Goal: Task Accomplishment & Management: Manage account settings

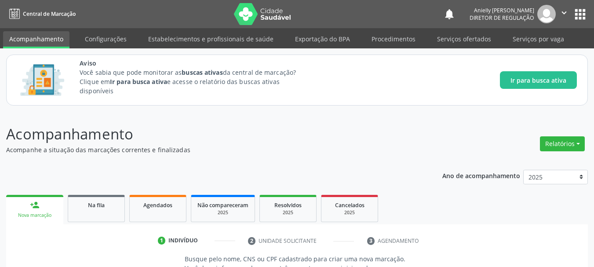
scroll to position [135, 0]
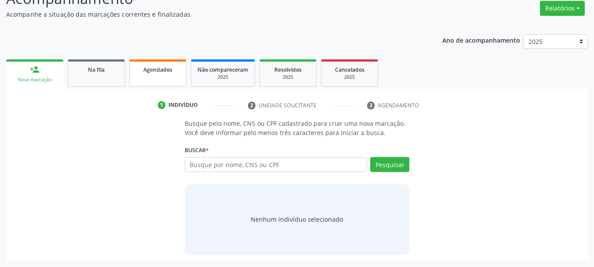
click at [142, 71] on div "Agendados" at bounding box center [158, 69] width 44 height 9
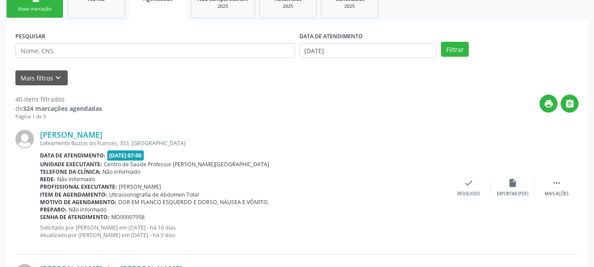
scroll to position [202, 0]
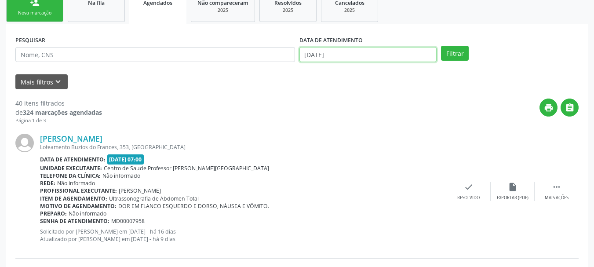
click at [325, 54] on input "[DATE]" at bounding box center [368, 54] width 138 height 15
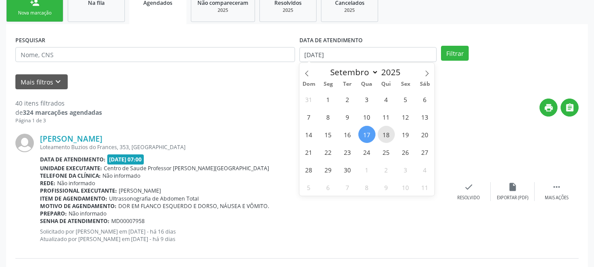
click at [388, 131] on span "18" at bounding box center [386, 134] width 17 height 17
type input "[DATE]"
click at [410, 135] on span "19" at bounding box center [405, 134] width 17 height 17
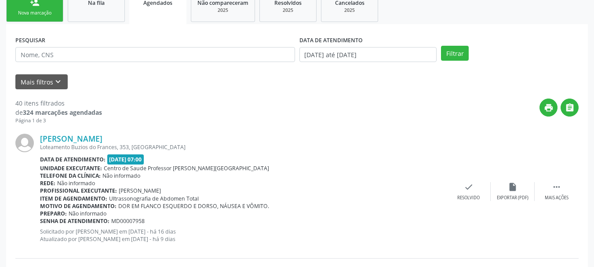
click at [67, 88] on div "Mais filtros keyboard_arrow_down" at bounding box center [296, 81] width 567 height 15
click at [63, 86] on button "Mais filtros keyboard_arrow_down" at bounding box center [41, 81] width 52 height 15
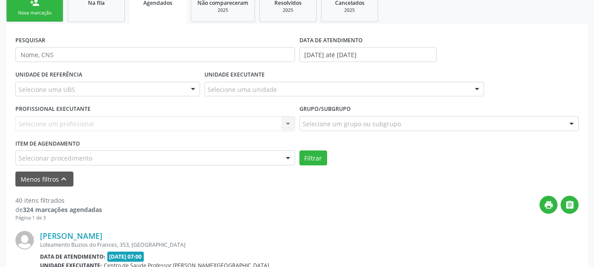
click at [63, 152] on div "Selecionar procedimento" at bounding box center [155, 157] width 280 height 15
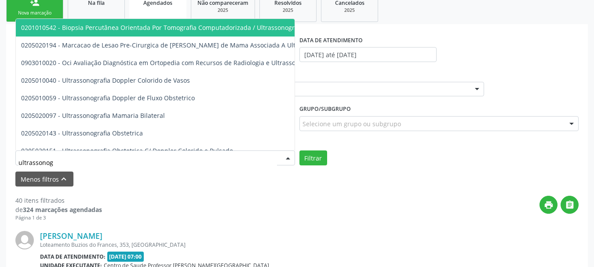
type input "ultrassonogr"
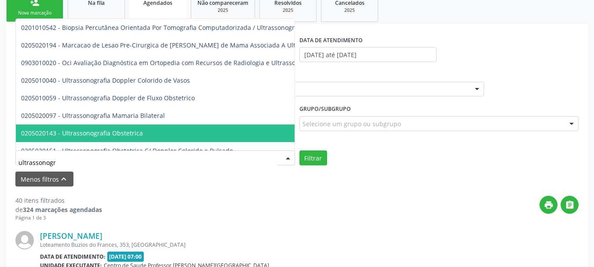
click at [78, 128] on span "0205020143 - Ultrassonografia Obstetrica" at bounding box center [212, 133] width 393 height 18
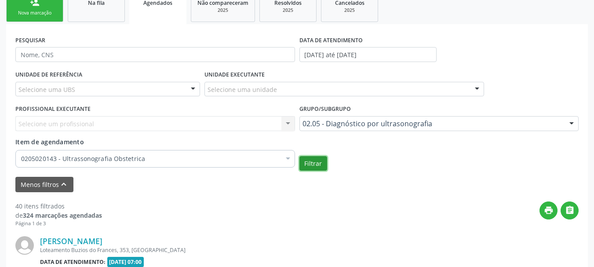
click at [319, 165] on button "Filtrar" at bounding box center [313, 163] width 28 height 15
click at [568, 211] on icon "" at bounding box center [570, 210] width 10 height 10
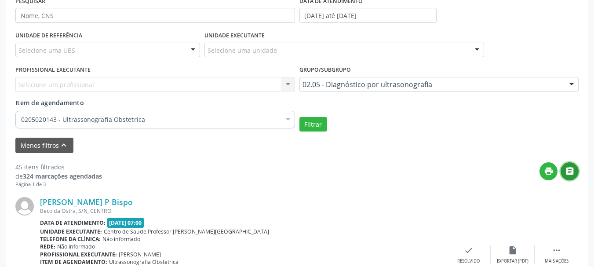
scroll to position [232, 0]
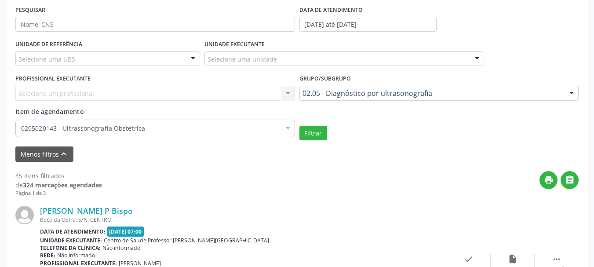
click at [156, 56] on div "Selecione uma UBS" at bounding box center [107, 58] width 185 height 15
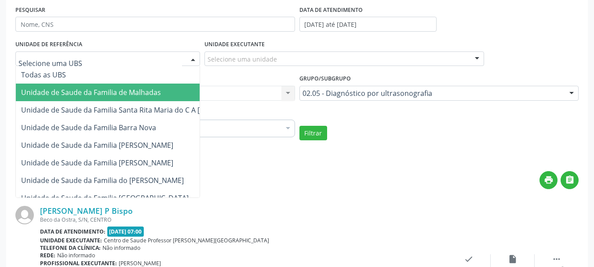
click at [142, 95] on span "Unidade de Saude da Familia de Malhadas" at bounding box center [91, 92] width 140 height 10
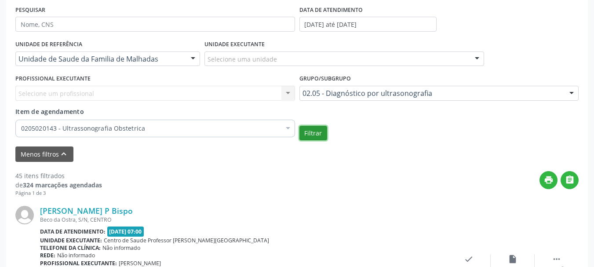
click at [314, 134] on button "Filtrar" at bounding box center [313, 133] width 28 height 15
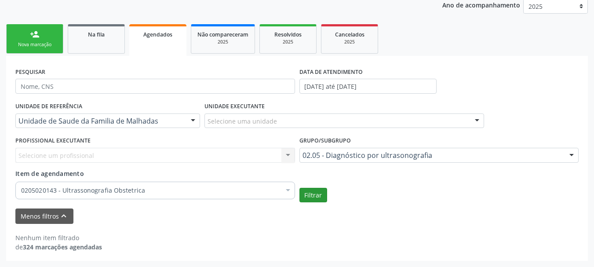
scroll to position [171, 0]
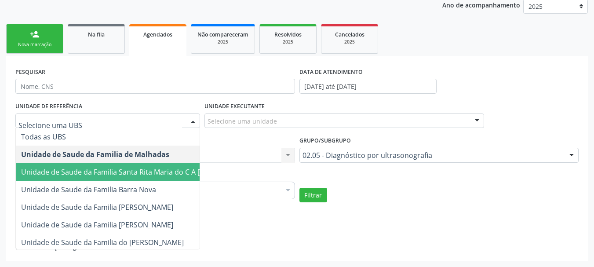
click at [166, 176] on span "Unidade de Saude da Familia Santa Rita Maria do C A [PERSON_NAME]" at bounding box center [136, 172] width 231 height 10
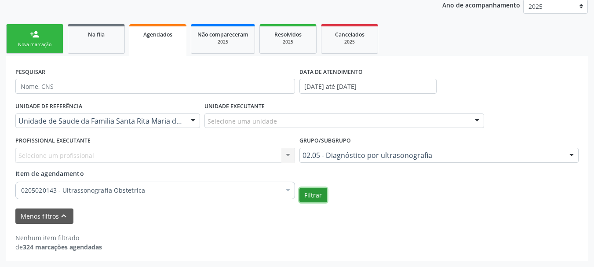
click at [319, 200] on button "Filtrar" at bounding box center [313, 195] width 28 height 15
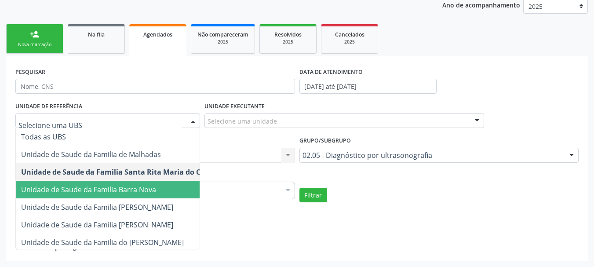
click at [158, 189] on span "Unidade de Saude da Familia Barra Nova" at bounding box center [143, 190] width 255 height 18
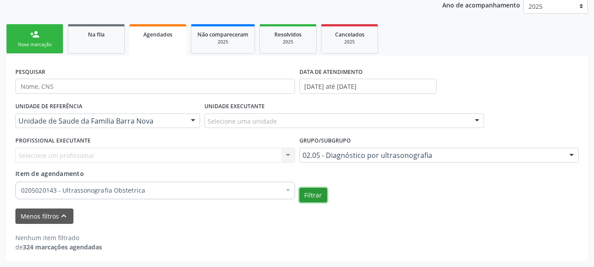
click at [307, 194] on button "Filtrar" at bounding box center [313, 195] width 28 height 15
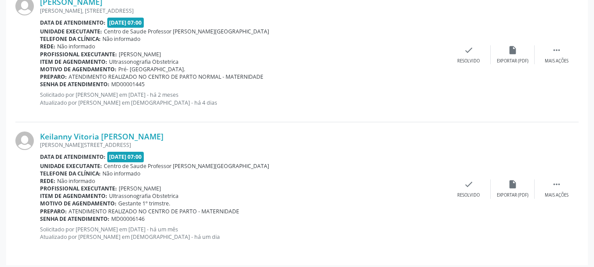
scroll to position [446, 0]
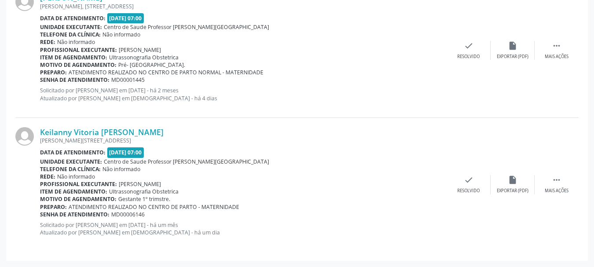
click at [475, 97] on div "[PERSON_NAME] [PERSON_NAME][STREET_ADDRESS] Data de atendimento: [DATE] 07:00 U…" at bounding box center [296, 50] width 563 height 134
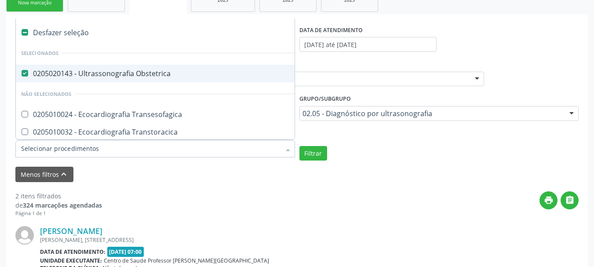
click at [238, 148] on input "Item de agendamento" at bounding box center [150, 149] width 259 height 18
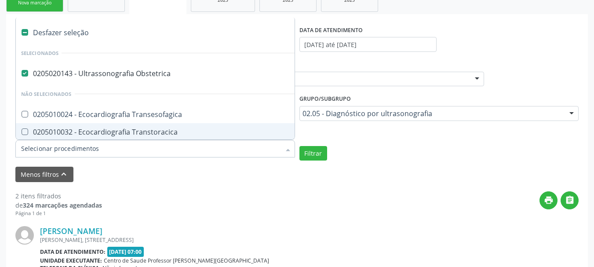
click at [37, 32] on div "Desfazer seleção" at bounding box center [203, 33] width 374 height 18
checkbox Obstetrica "false"
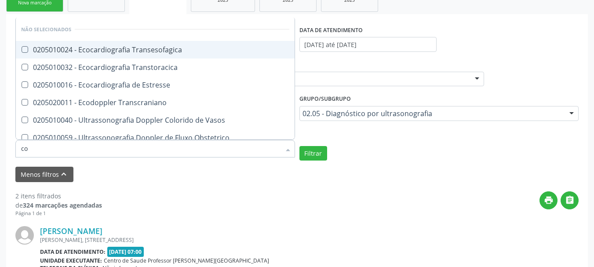
type input "c"
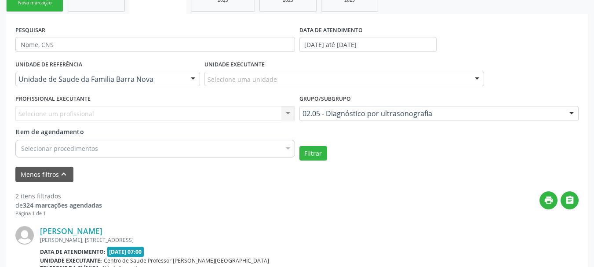
click at [143, 200] on div "print " at bounding box center [340, 204] width 476 height 26
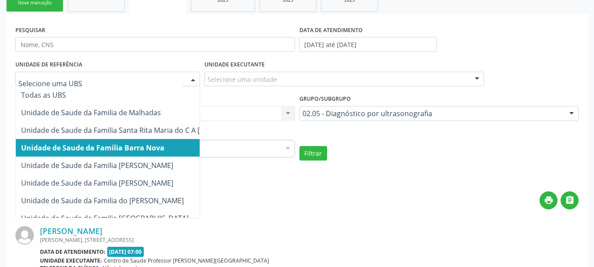
click at [130, 84] on div at bounding box center [107, 79] width 185 height 15
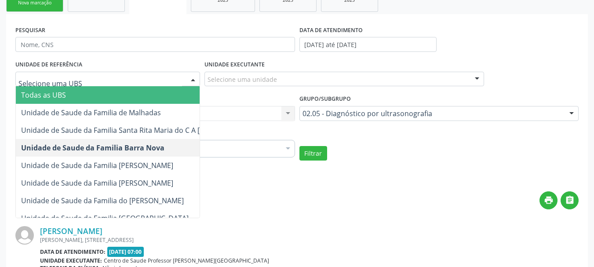
click at [129, 101] on span "Todas as UBS" at bounding box center [136, 95] width 241 height 18
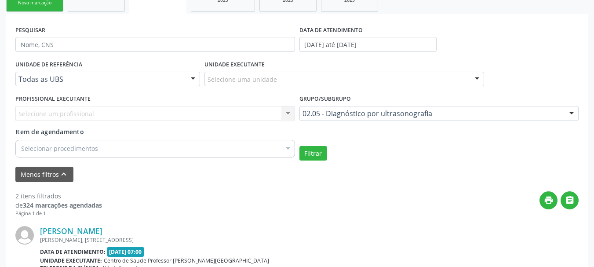
click at [125, 149] on div "Selecionar procedimentos" at bounding box center [155, 149] width 280 height 18
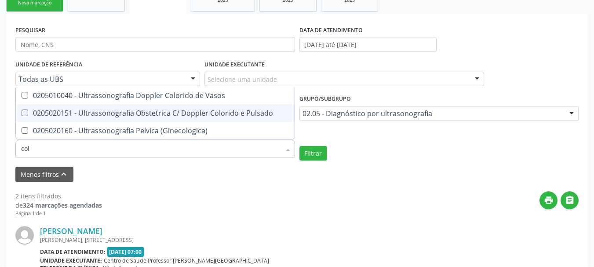
type input "colp"
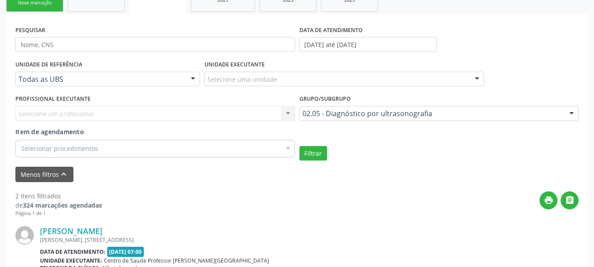
drag, startPoint x: 321, startPoint y: 122, endPoint x: 323, endPoint y: 118, distance: 4.5
click at [323, 118] on div "Grupo/Subgrupo 02.05 - Diagnóstico por ultrasonografia Todos os grupos e subgru…" at bounding box center [439, 109] width 284 height 34
click at [323, 118] on div "02.05 - Diagnóstico por ultrasonografia" at bounding box center [439, 113] width 280 height 15
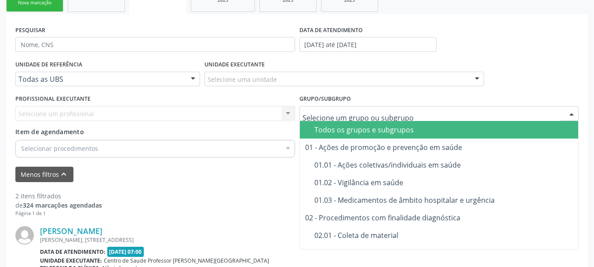
click at [329, 133] on div "Todos os grupos e subgrupos" at bounding box center [462, 129] width 297 height 7
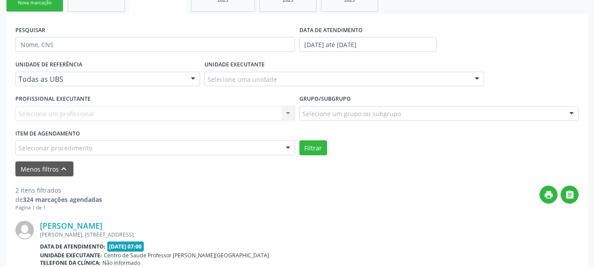
click at [189, 149] on div "Selecionar procedimento" at bounding box center [155, 147] width 280 height 15
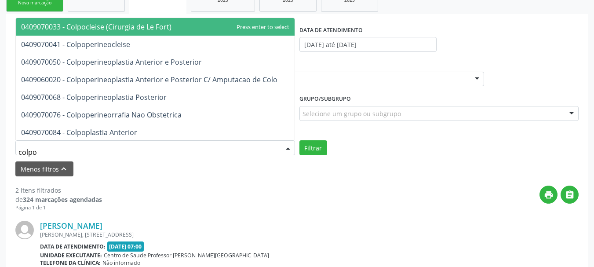
type input "colpos"
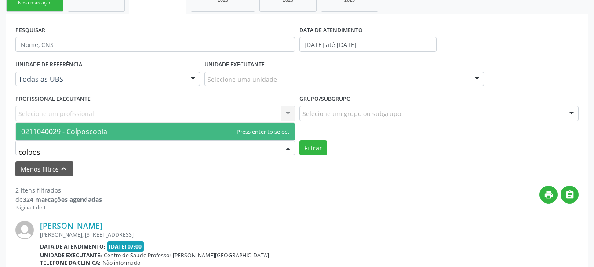
click at [195, 134] on span "0211040029 - Colposcopia" at bounding box center [155, 132] width 279 height 18
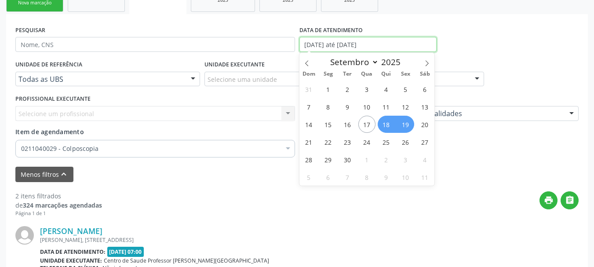
click at [322, 48] on input "[DATE] até [DATE]" at bounding box center [368, 44] width 138 height 15
click at [328, 126] on span "15" at bounding box center [328, 124] width 17 height 17
type input "[DATE]"
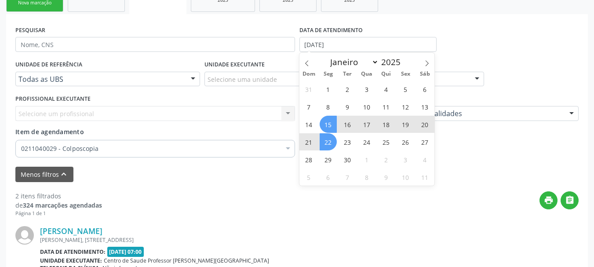
click at [330, 140] on span "22" at bounding box center [328, 141] width 17 height 17
select select "8"
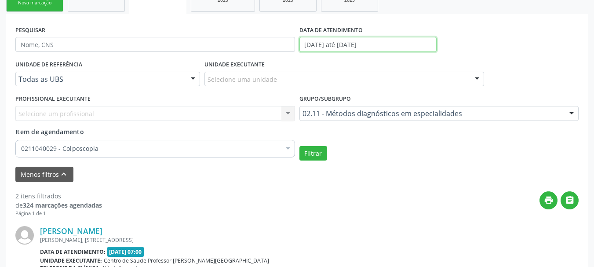
click at [352, 46] on input "[DATE] até [DATE]" at bounding box center [368, 44] width 138 height 15
click at [260, 226] on div "[PERSON_NAME]" at bounding box center [243, 231] width 407 height 10
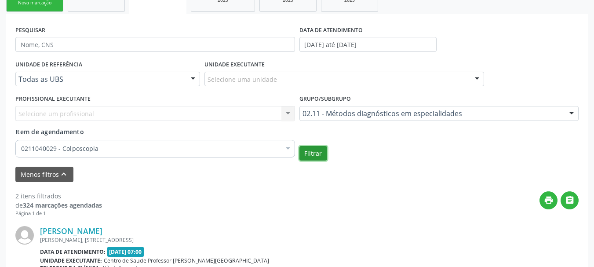
click at [316, 156] on button "Filtrar" at bounding box center [313, 153] width 28 height 15
click at [570, 201] on icon "" at bounding box center [570, 200] width 10 height 10
click at [373, 118] on div "02.11 - Métodos diagnósticos em especialidades" at bounding box center [439, 113] width 280 height 15
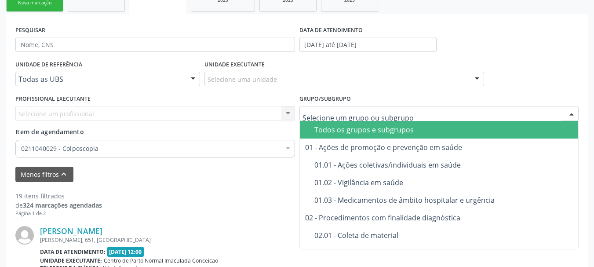
click at [373, 133] on div "Todos os grupos e subgrupos" at bounding box center [462, 129] width 297 height 7
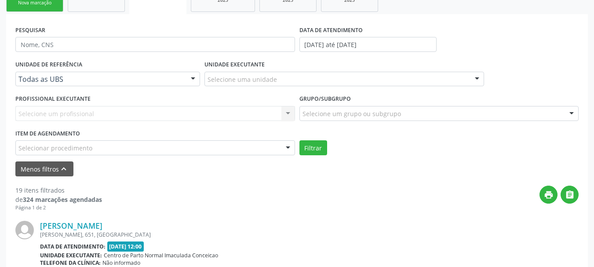
click at [373, 133] on div "Todos os grupos e subgrupos" at bounding box center [462, 129] width 297 height 7
click at [255, 149] on div "Selecionar procedimento" at bounding box center [155, 147] width 280 height 15
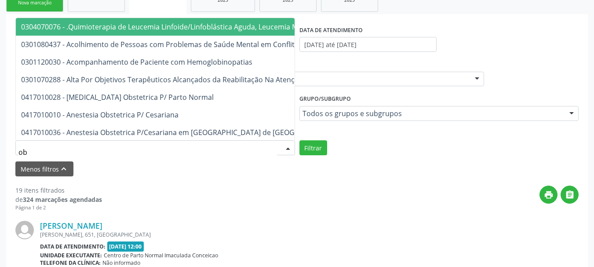
type input "o"
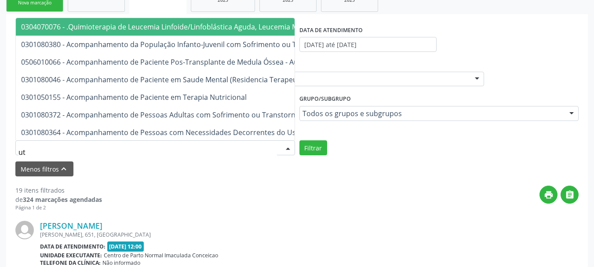
type input "u"
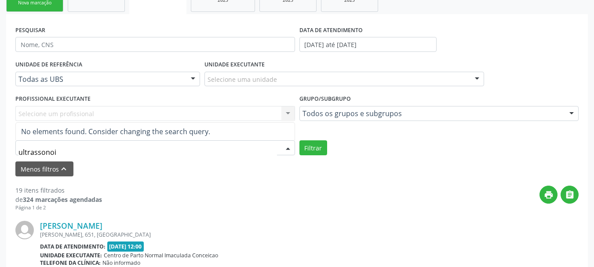
type input "ultrassono"
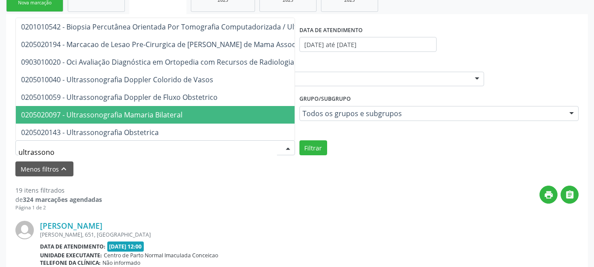
click at [243, 123] on span "0205020097 - Ultrassonografia Mamaria Bilateral" at bounding box center [237, 115] width 443 height 18
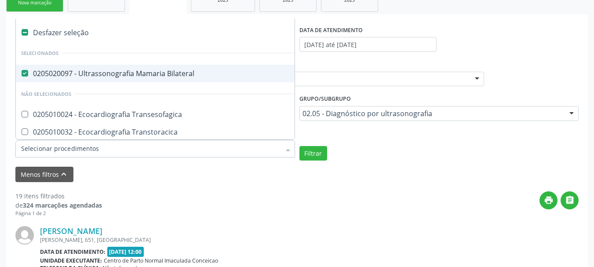
click at [27, 73] on Bilateral at bounding box center [25, 73] width 7 height 7
click at [22, 73] on Bilateral "checkbox" at bounding box center [19, 73] width 6 height 6
checkbox Bilateral "false"
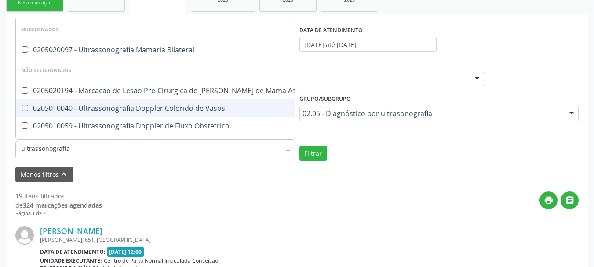
type input "ultrassonografia o"
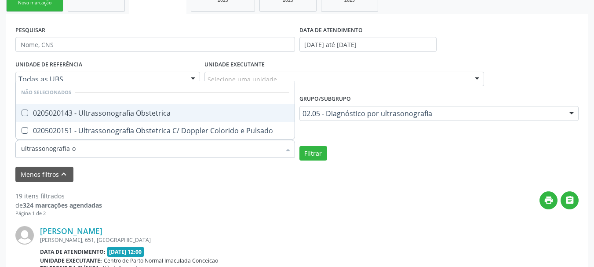
click at [92, 112] on div "0205020143 - Ultrassonografia Obstetrica" at bounding box center [155, 112] width 268 height 7
checkbox Obstetrica "true"
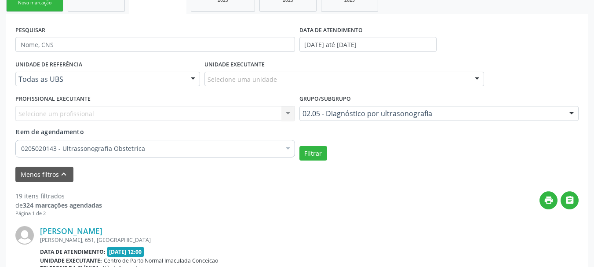
click at [299, 168] on div "Menos filtros keyboard_arrow_up" at bounding box center [296, 174] width 567 height 15
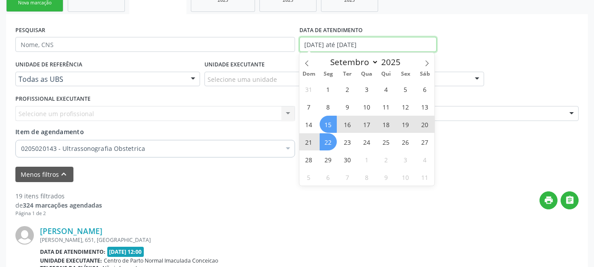
click at [351, 45] on input "[DATE] até [DATE]" at bounding box center [368, 44] width 138 height 15
click at [384, 126] on span "18" at bounding box center [386, 124] width 17 height 17
type input "[DATE]"
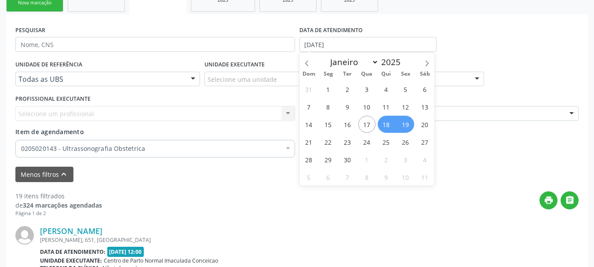
click at [403, 120] on span "19" at bounding box center [405, 124] width 17 height 17
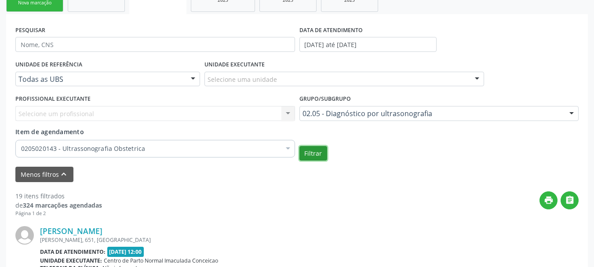
click at [319, 149] on button "Filtrar" at bounding box center [313, 153] width 28 height 15
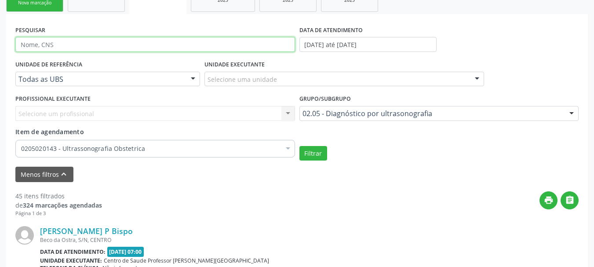
click at [174, 42] on input "text" at bounding box center [155, 44] width 280 height 15
type input "704502377755812"
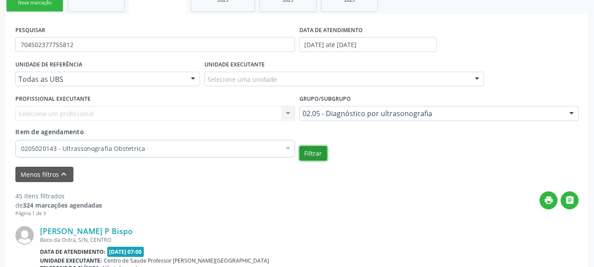
click at [312, 153] on button "Filtrar" at bounding box center [313, 153] width 28 height 15
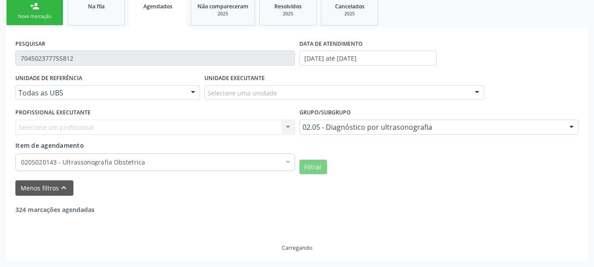
scroll to position [171, 0]
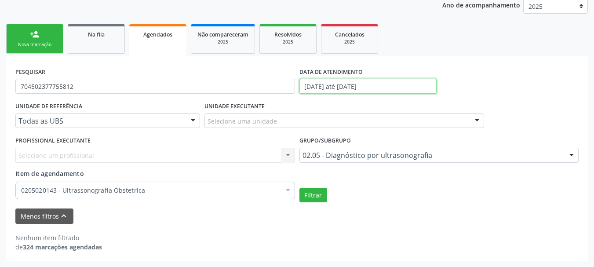
click at [332, 85] on input "[DATE] até [DATE]" at bounding box center [368, 86] width 138 height 15
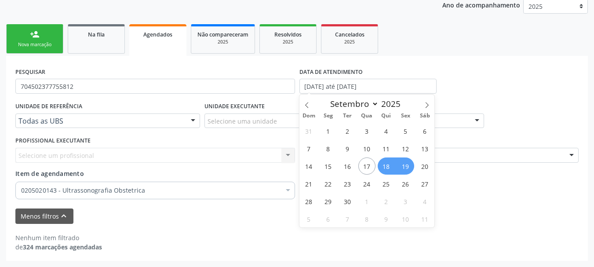
click at [390, 168] on span "18" at bounding box center [386, 165] width 17 height 17
type input "[DATE]"
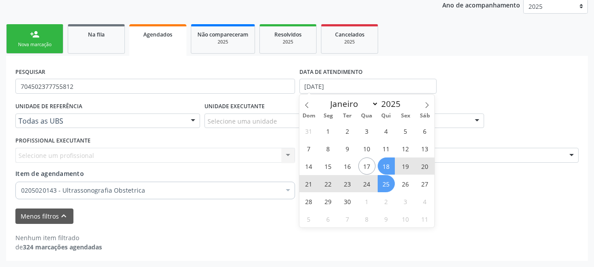
click at [389, 186] on span "25" at bounding box center [386, 183] width 17 height 17
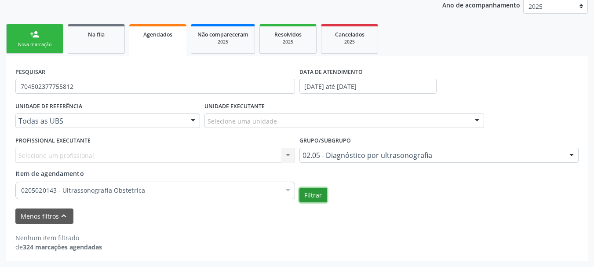
click at [317, 192] on button "Filtrar" at bounding box center [313, 195] width 28 height 15
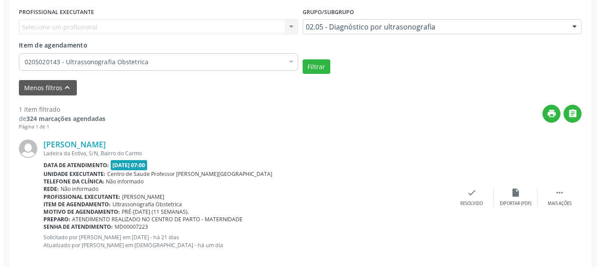
scroll to position [312, 0]
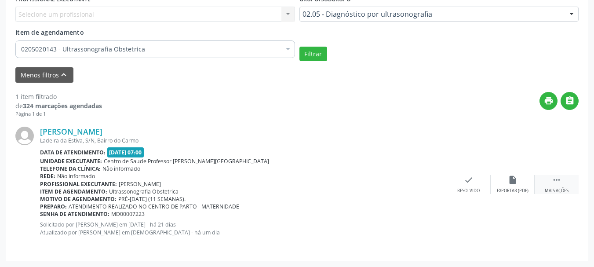
click at [552, 185] on div " Mais ações" at bounding box center [556, 184] width 44 height 19
click at [425, 185] on div "cancel Cancelar" at bounding box center [425, 184] width 44 height 19
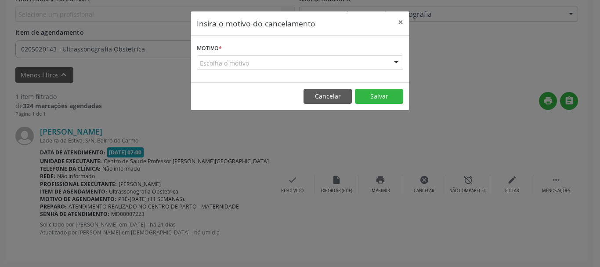
click at [301, 62] on div "Escolha o motivo" at bounding box center [300, 62] width 207 height 15
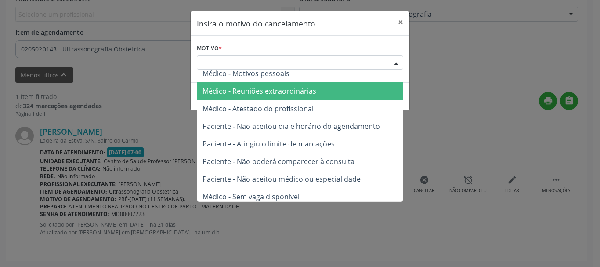
scroll to position [44, 0]
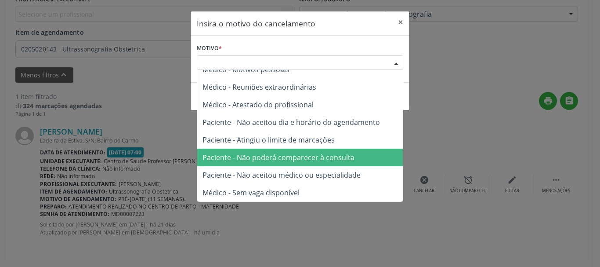
click at [360, 157] on span "Paciente - Não poderá comparecer à consulta" at bounding box center [300, 158] width 206 height 18
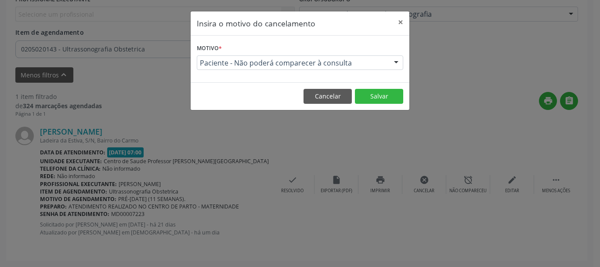
click at [369, 60] on span "Paciente - Não poderá comparecer à consulta" at bounding box center [292, 62] width 185 height 9
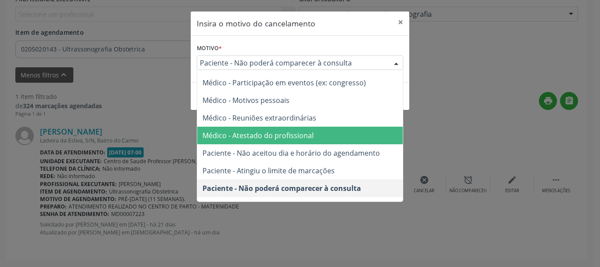
scroll to position [0, 0]
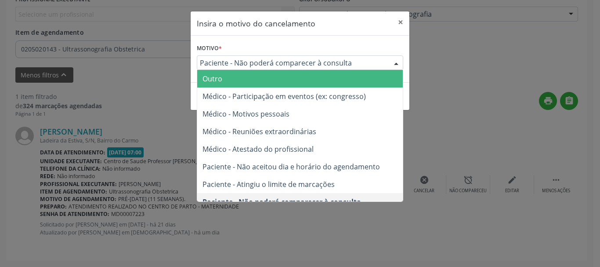
click at [375, 83] on span "Outro" at bounding box center [300, 79] width 206 height 18
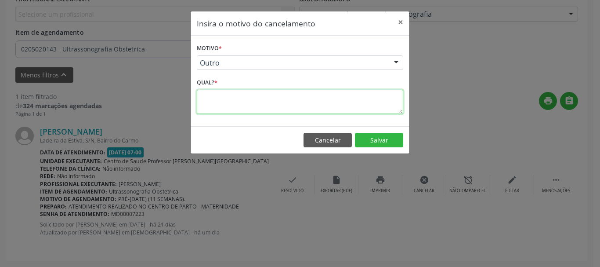
click at [364, 101] on textarea at bounding box center [300, 102] width 207 height 24
type textarea "PACIENTE REALIZOU USG PARTICULAR."
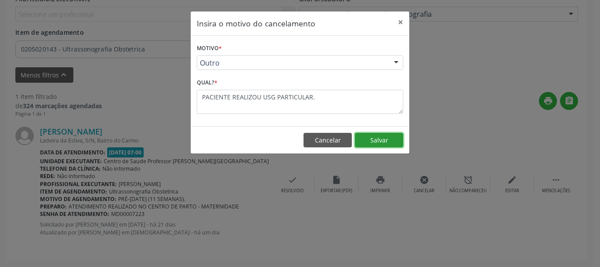
click at [374, 138] on button "Salvar" at bounding box center [379, 140] width 48 height 15
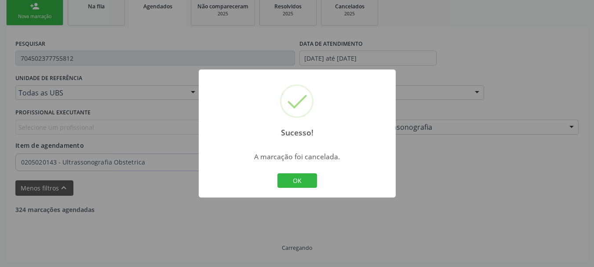
scroll to position [171, 0]
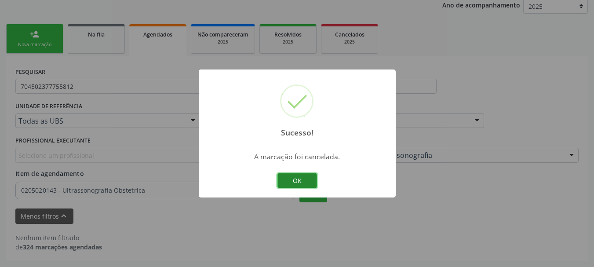
click at [295, 180] on button "OK" at bounding box center [297, 180] width 40 height 15
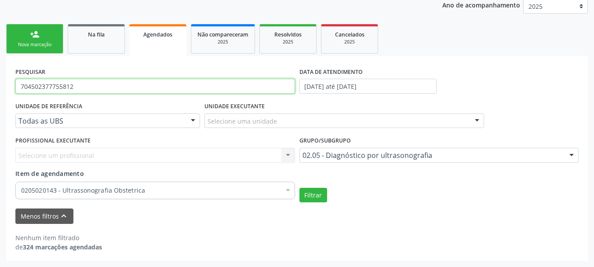
click at [90, 90] on input "704502377755812" at bounding box center [155, 86] width 280 height 15
type input "701200057150819"
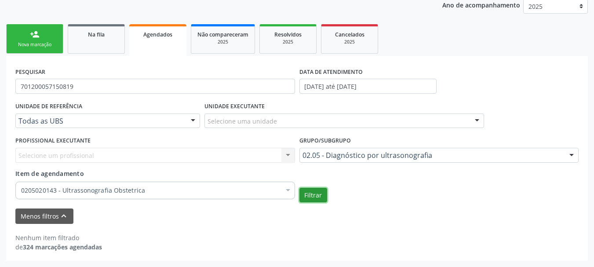
click at [313, 197] on button "Filtrar" at bounding box center [313, 195] width 28 height 15
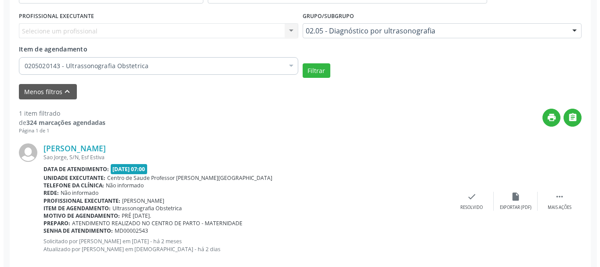
scroll to position [312, 0]
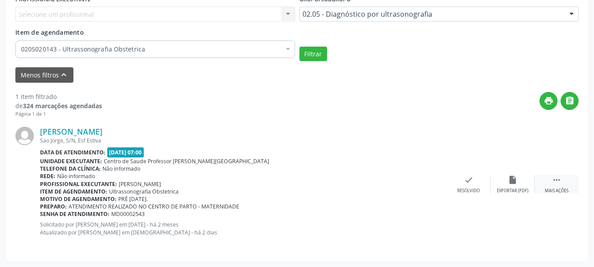
click at [563, 189] on div "Mais ações" at bounding box center [557, 191] width 24 height 6
click at [431, 191] on div "Cancelar" at bounding box center [424, 191] width 21 height 6
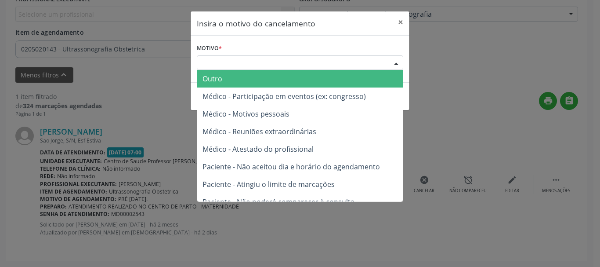
click at [289, 69] on div "Escolha o motivo" at bounding box center [300, 62] width 207 height 15
click at [289, 83] on span "Outro" at bounding box center [300, 79] width 206 height 18
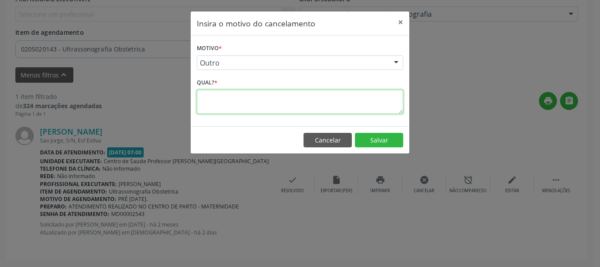
click at [293, 99] on textarea at bounding box center [300, 102] width 207 height 24
type textarea "P"
type textarea "A"
type textarea "PACIENTE SOFREU ABORTAMENTO."
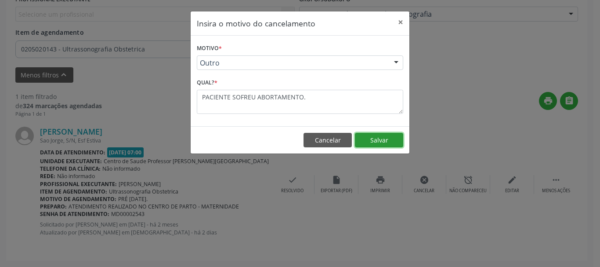
click at [368, 137] on button "Salvar" at bounding box center [379, 140] width 48 height 15
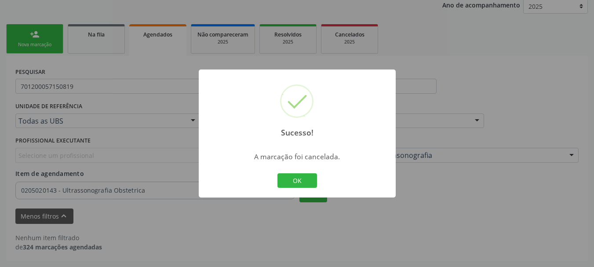
scroll to position [171, 0]
click at [301, 187] on button "OK" at bounding box center [297, 180] width 40 height 15
